Goal: Task Accomplishment & Management: Manage account settings

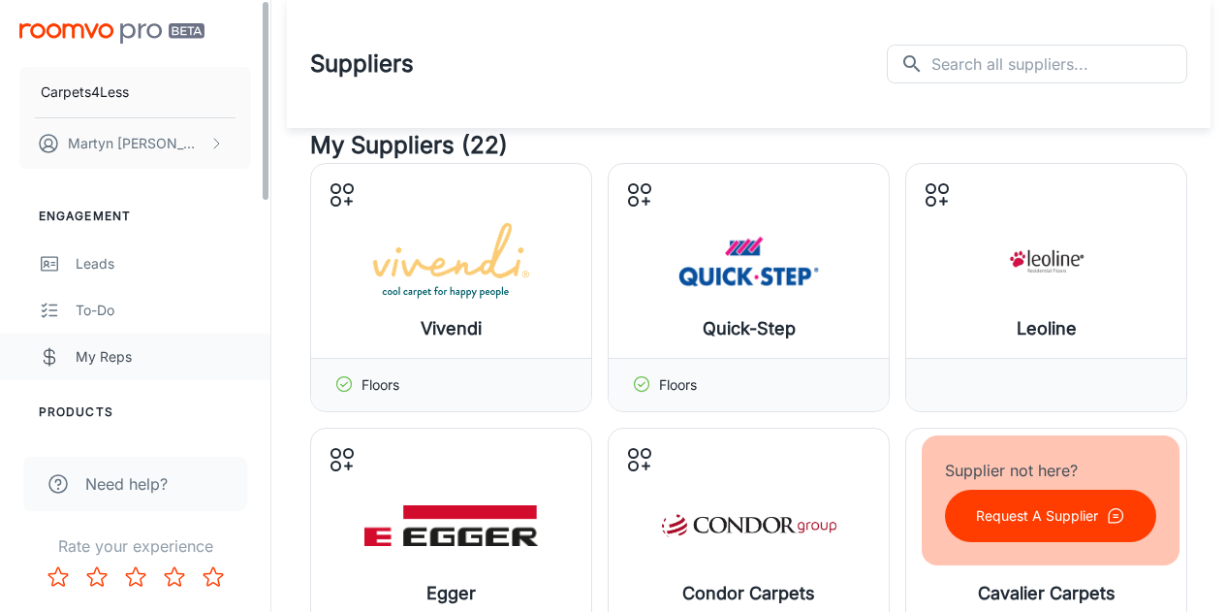
scroll to position [71, 0]
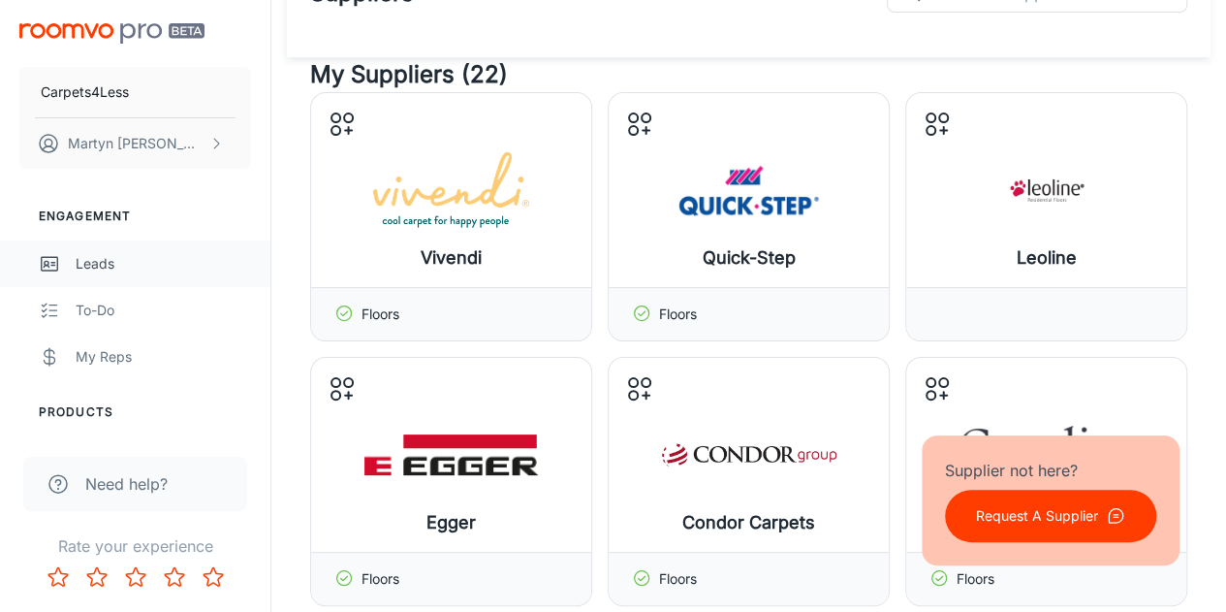
click at [78, 272] on div "Leads" at bounding box center [163, 263] width 175 height 21
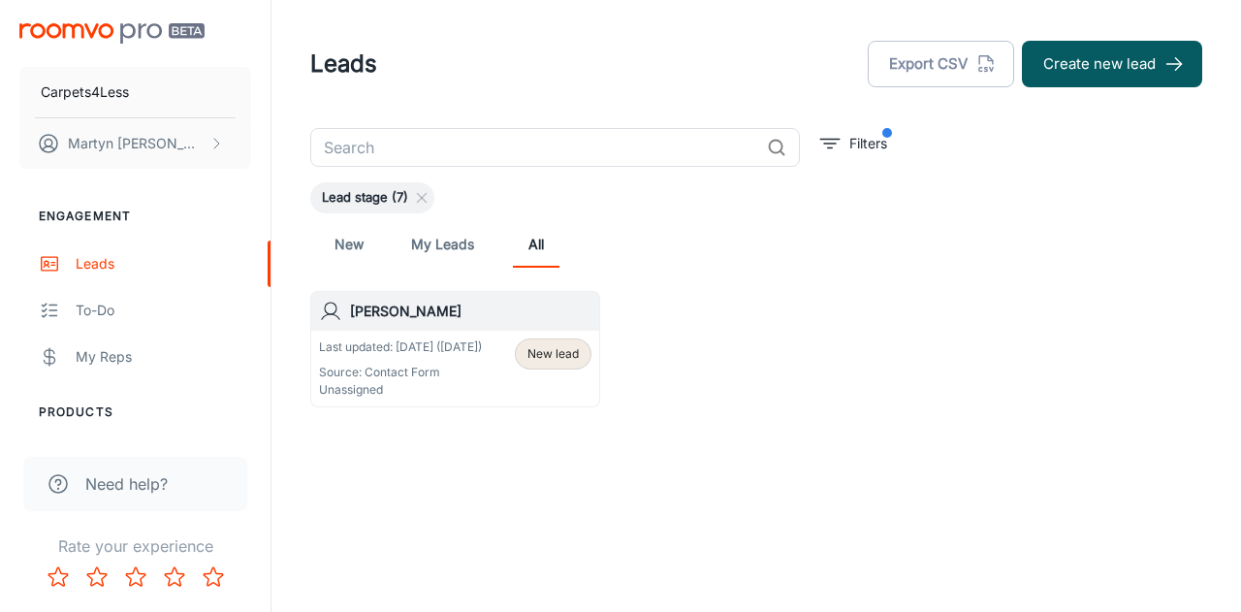
click at [388, 203] on span "Lead stage (7)" at bounding box center [365, 197] width 110 height 19
click at [430, 242] on link "My Leads" at bounding box center [442, 244] width 63 height 47
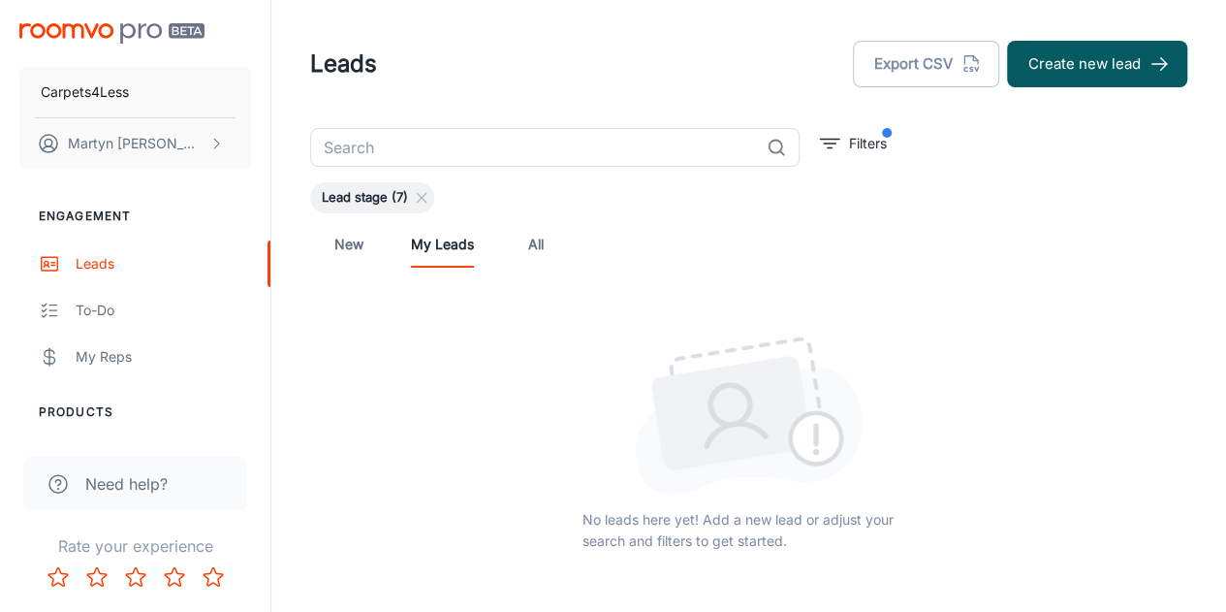
click at [553, 244] on link "All" at bounding box center [536, 244] width 47 height 47
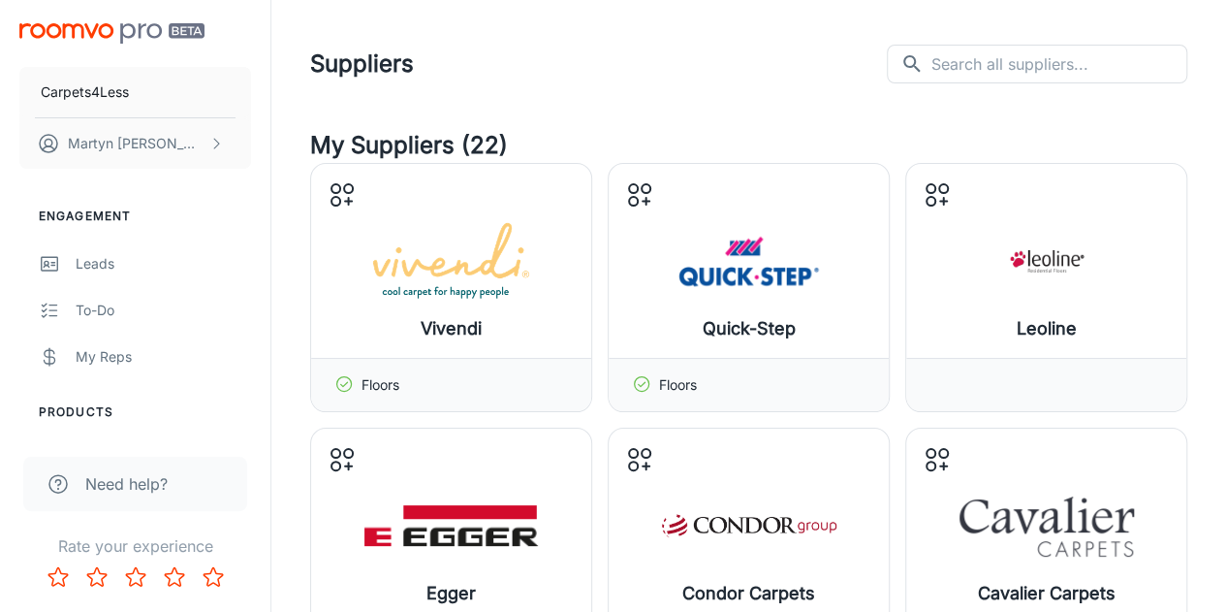
click at [59, 28] on img "scrollable content" at bounding box center [111, 33] width 185 height 20
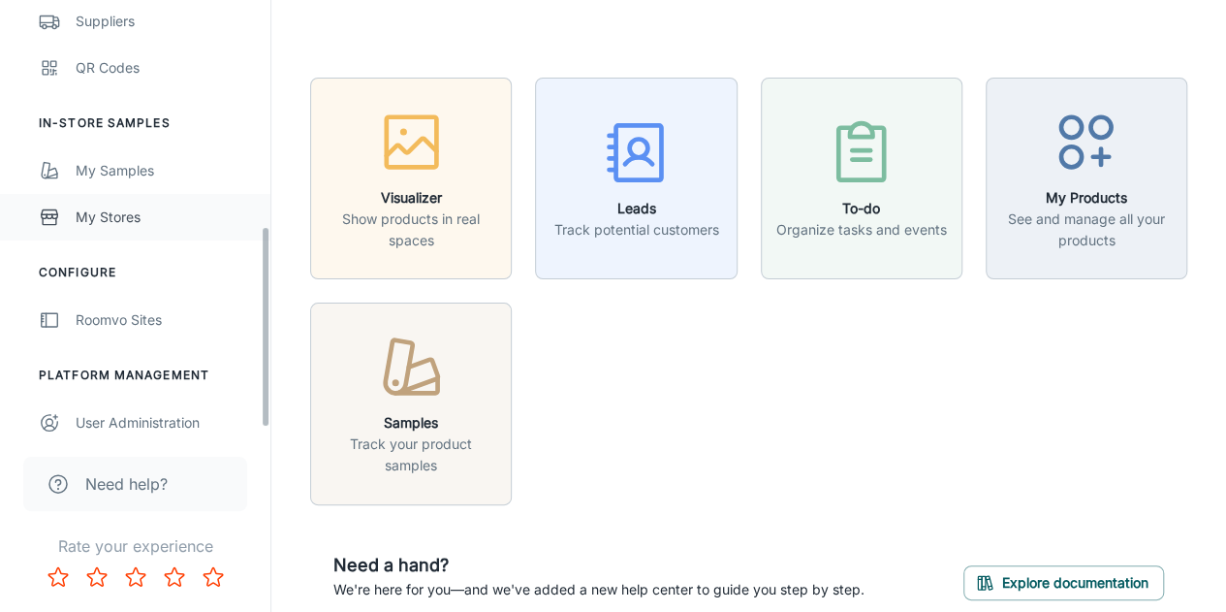
scroll to position [496, 0]
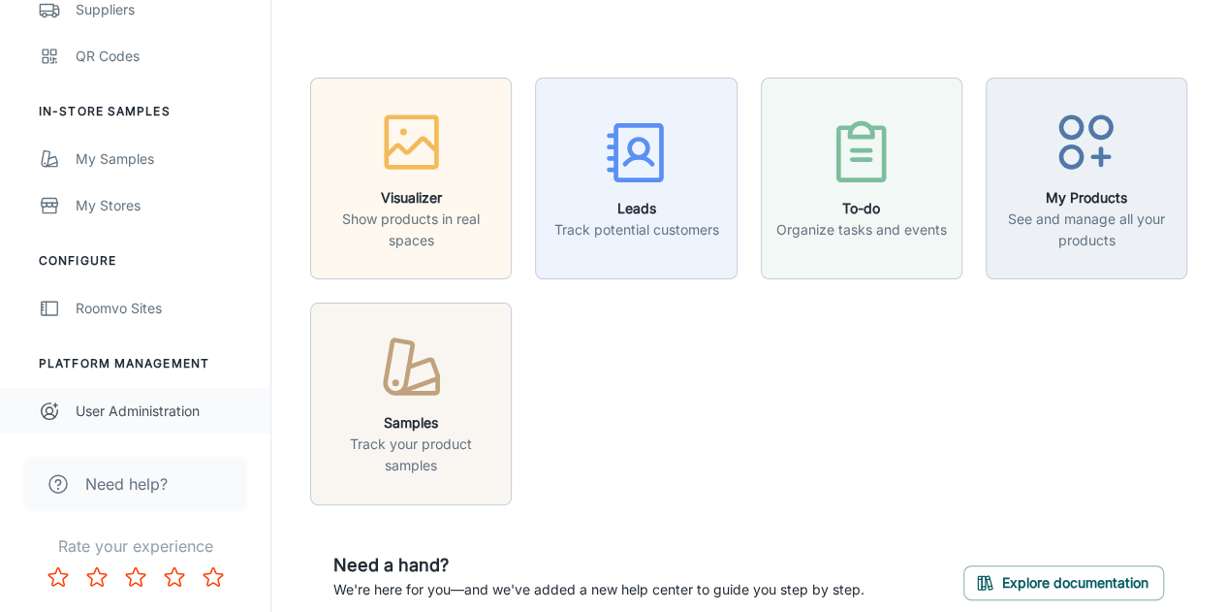
click at [142, 416] on div "User Administration" at bounding box center [163, 410] width 175 height 21
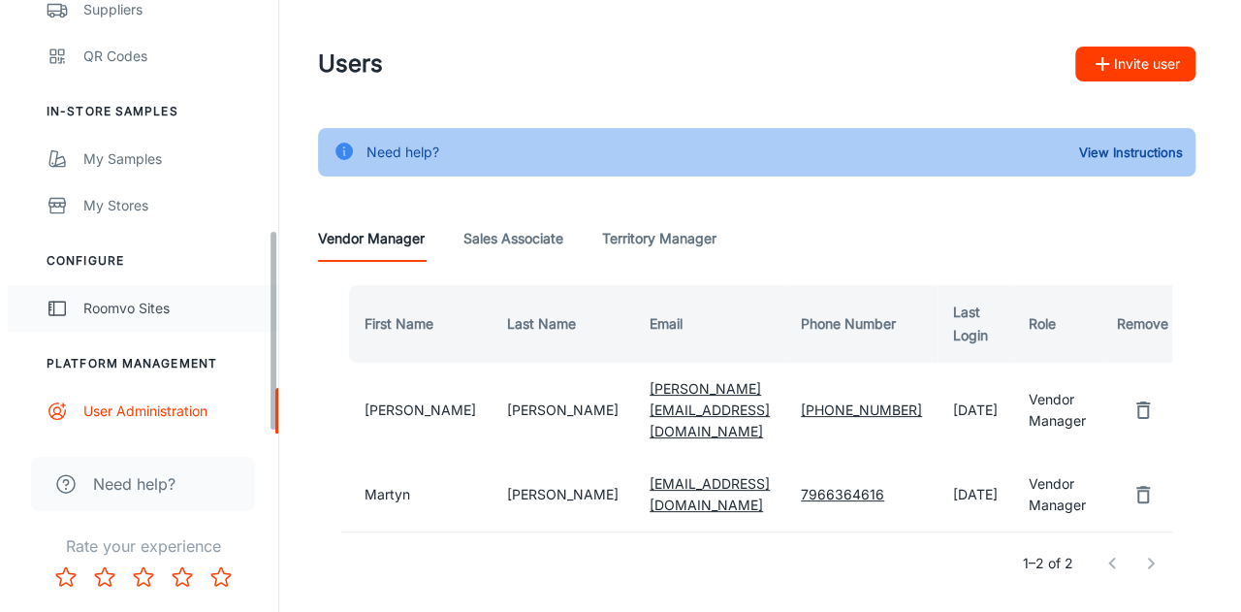
scroll to position [399, 0]
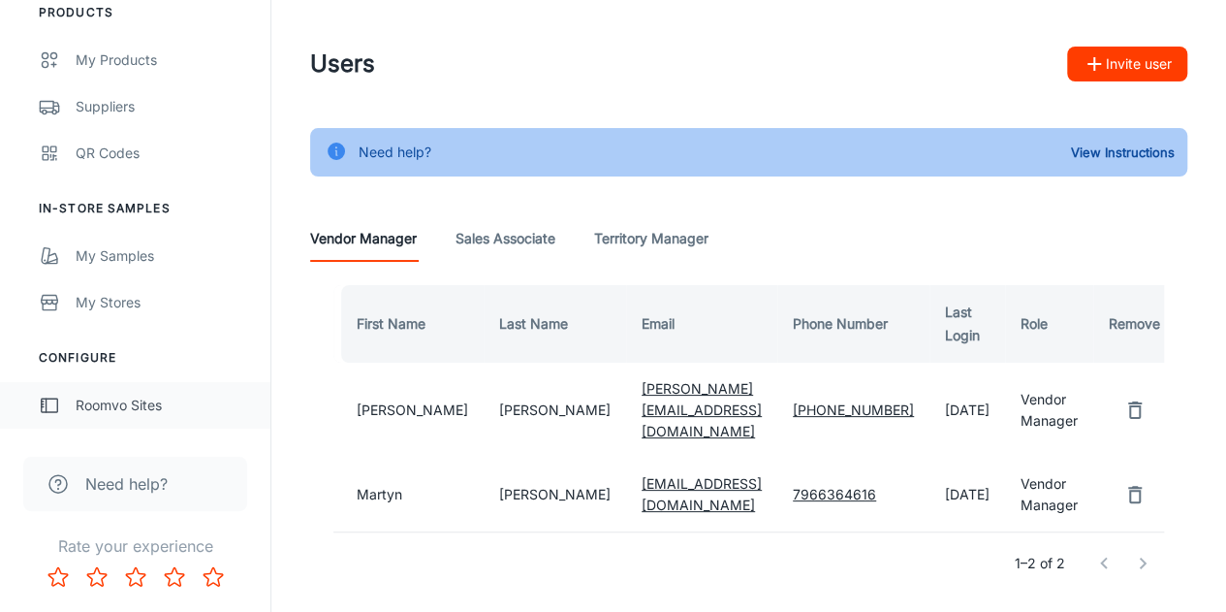
click at [130, 402] on div "Roomvo Sites" at bounding box center [163, 405] width 175 height 21
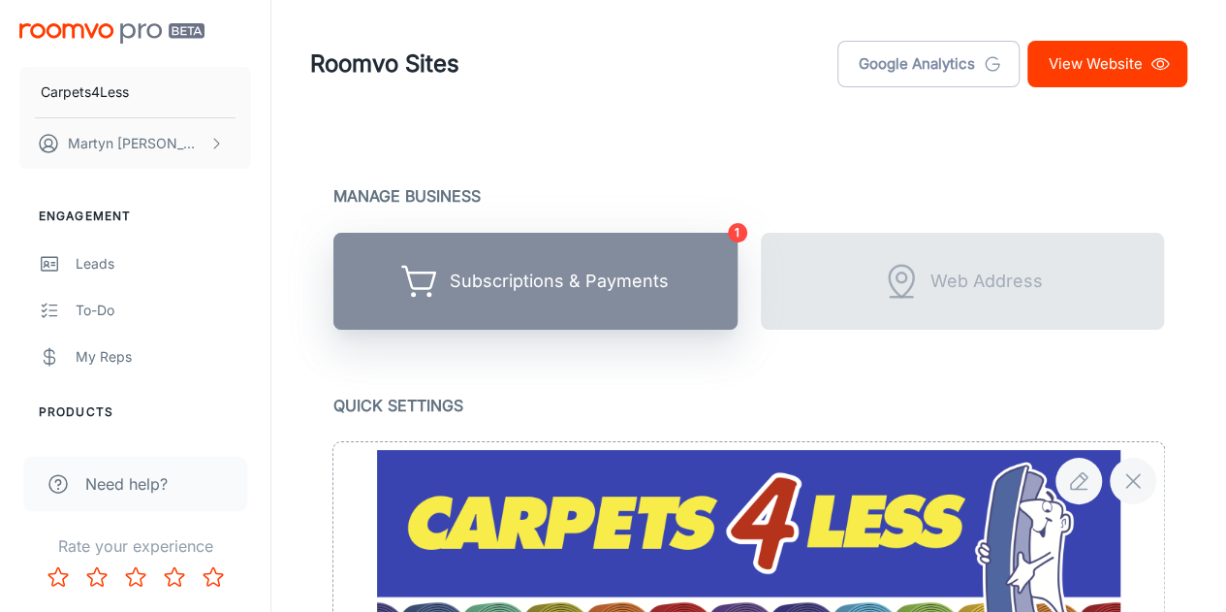
click at [527, 292] on div "Subscriptions & Payments" at bounding box center [559, 282] width 219 height 30
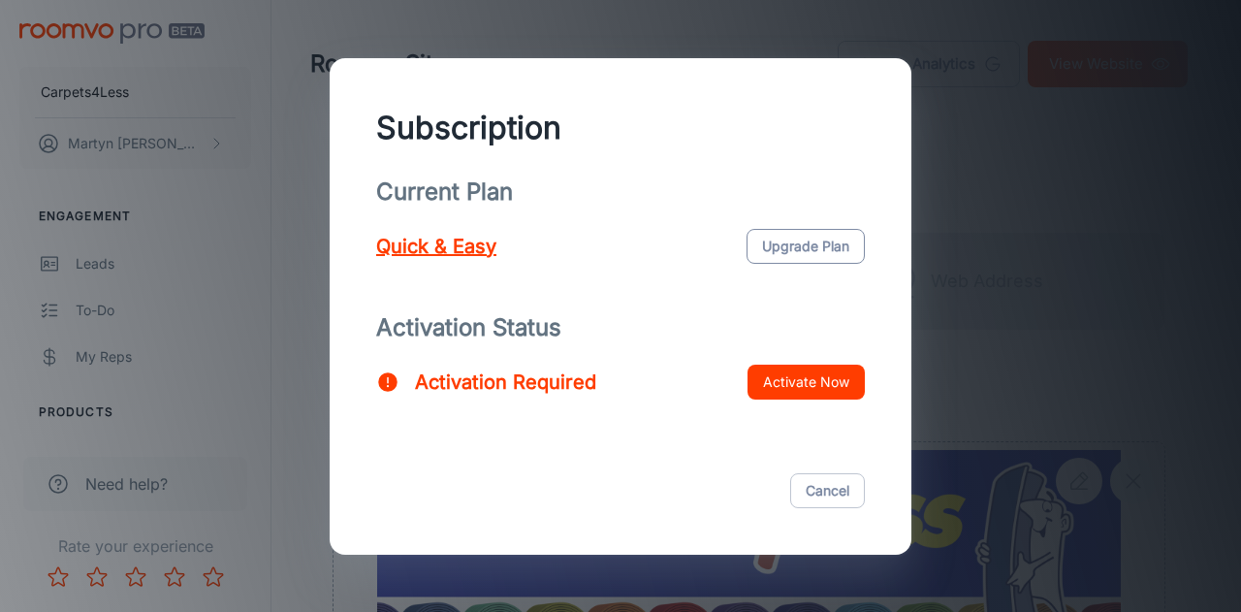
click at [781, 243] on button "Upgrade Plan" at bounding box center [805, 246] width 118 height 35
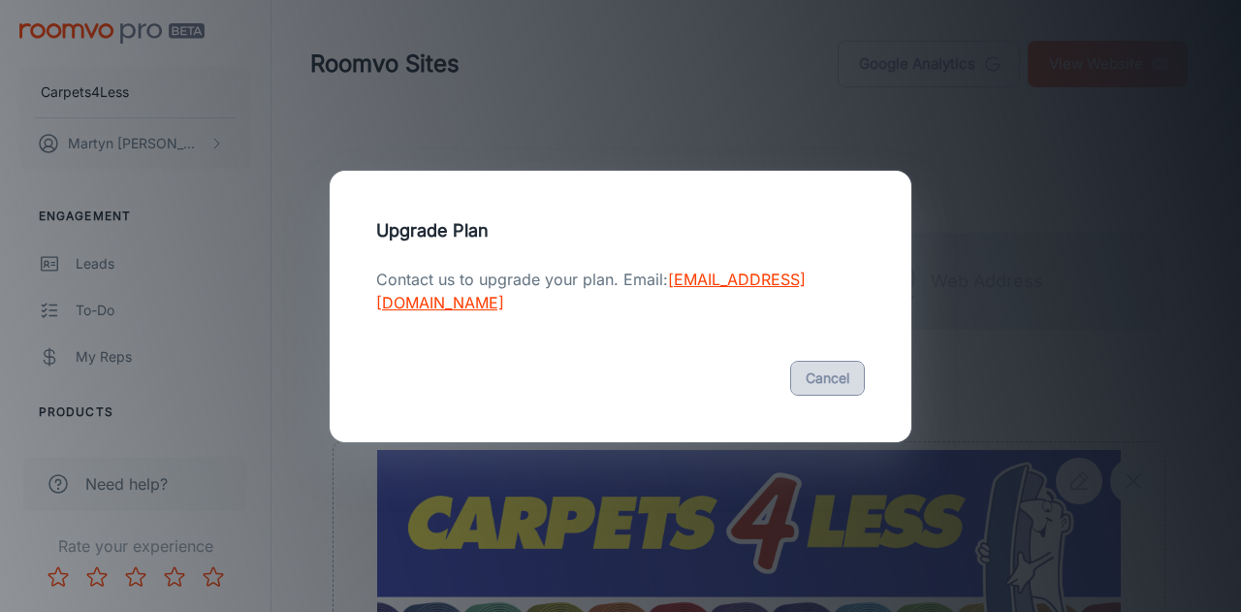
click at [836, 377] on button "Cancel" at bounding box center [827, 378] width 75 height 35
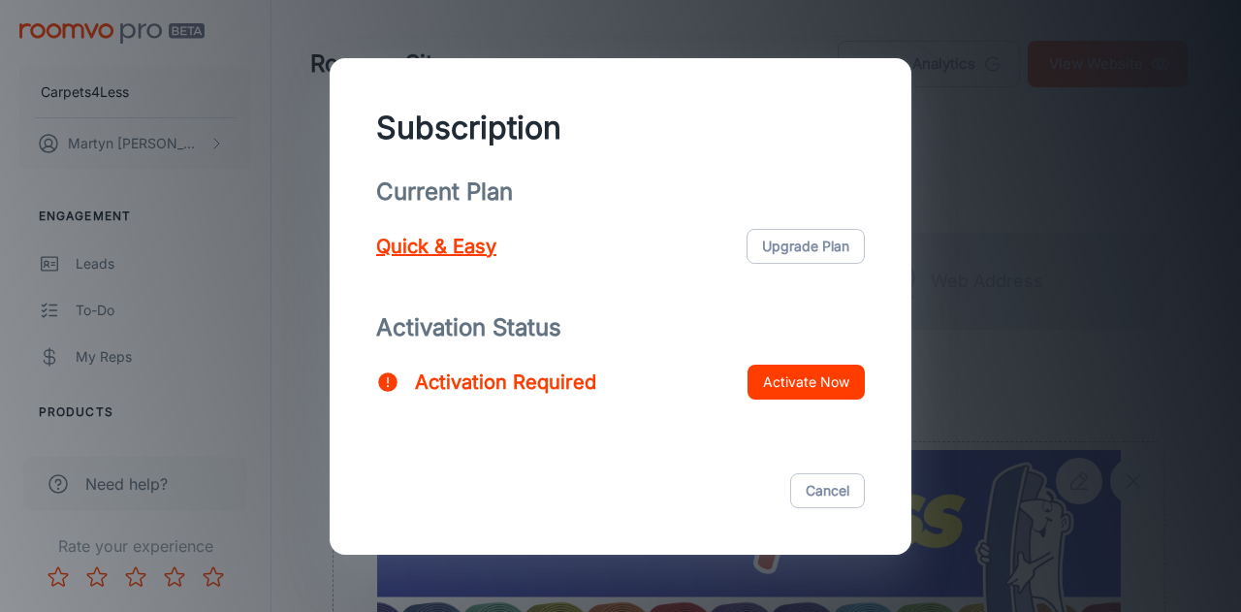
click at [808, 377] on button "Activate Now" at bounding box center [805, 382] width 117 height 35
click at [397, 243] on p "Quick & Easy" at bounding box center [436, 246] width 120 height 29
